Goal: Task Accomplishment & Management: Use online tool/utility

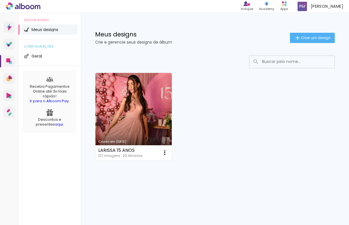
click at [127, 108] on link "Criado em [DATE]" at bounding box center [134, 116] width 76 height 87
